Goal: Transaction & Acquisition: Purchase product/service

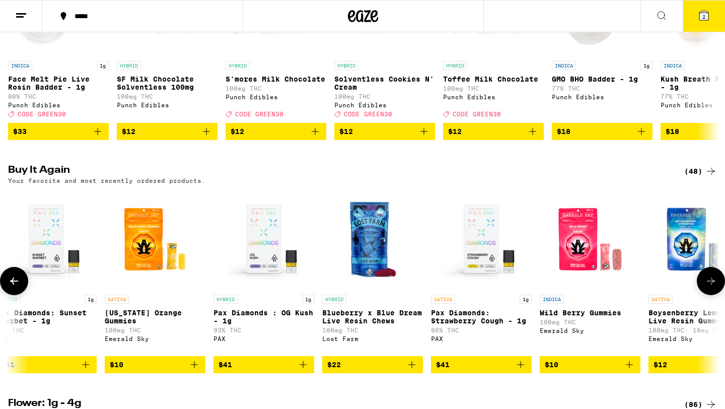
scroll to position [0, 4514]
